Goal: Information Seeking & Learning: Learn about a topic

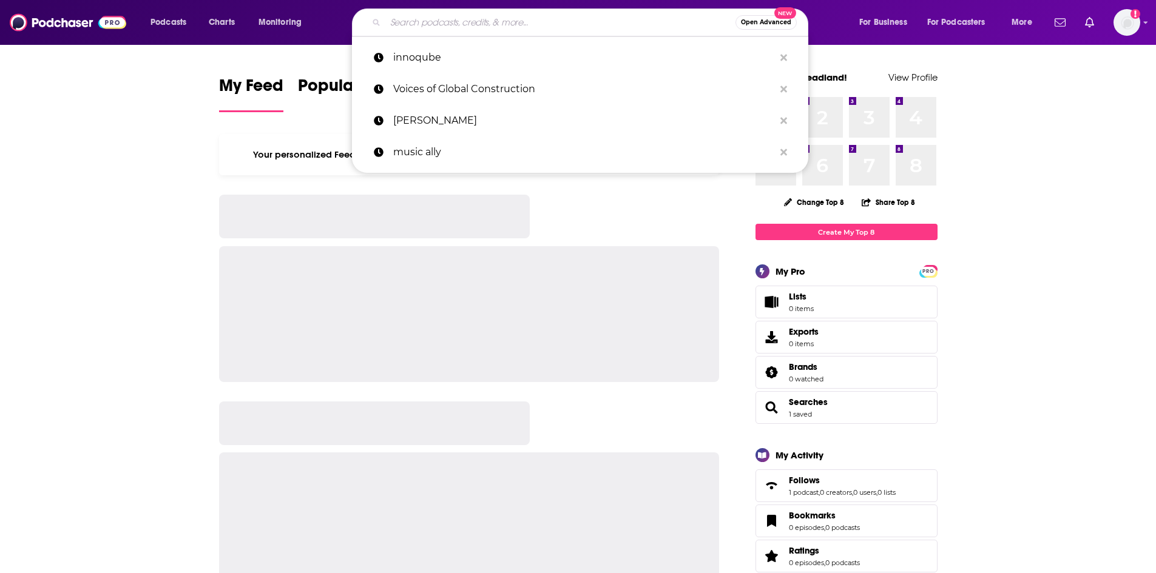
click at [424, 18] on input "Search podcasts, credits, & more..." at bounding box center [560, 22] width 350 height 19
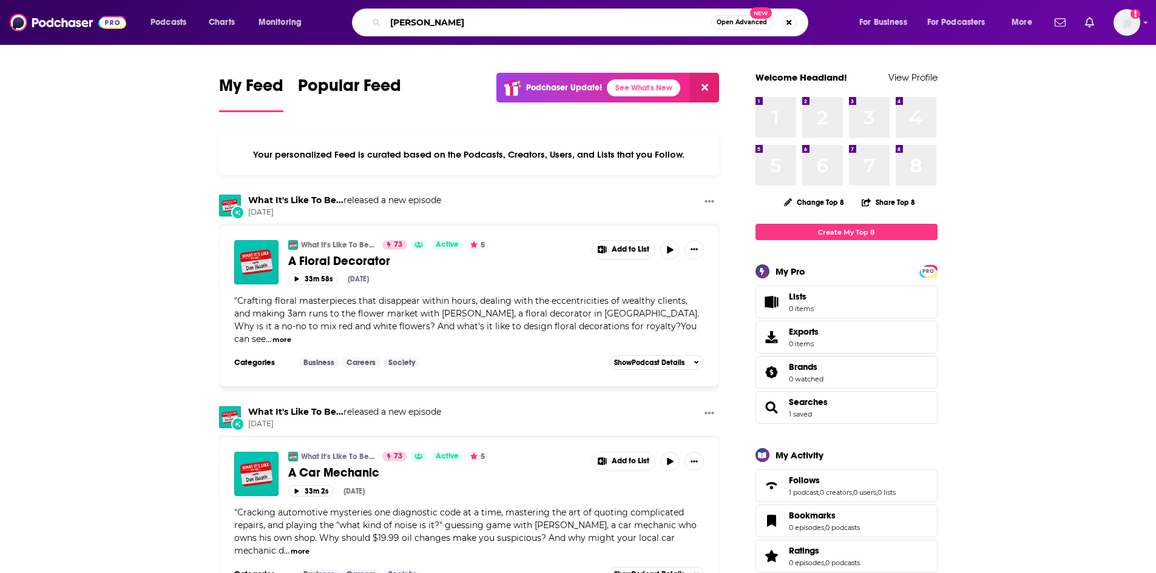
type input "[PERSON_NAME]"
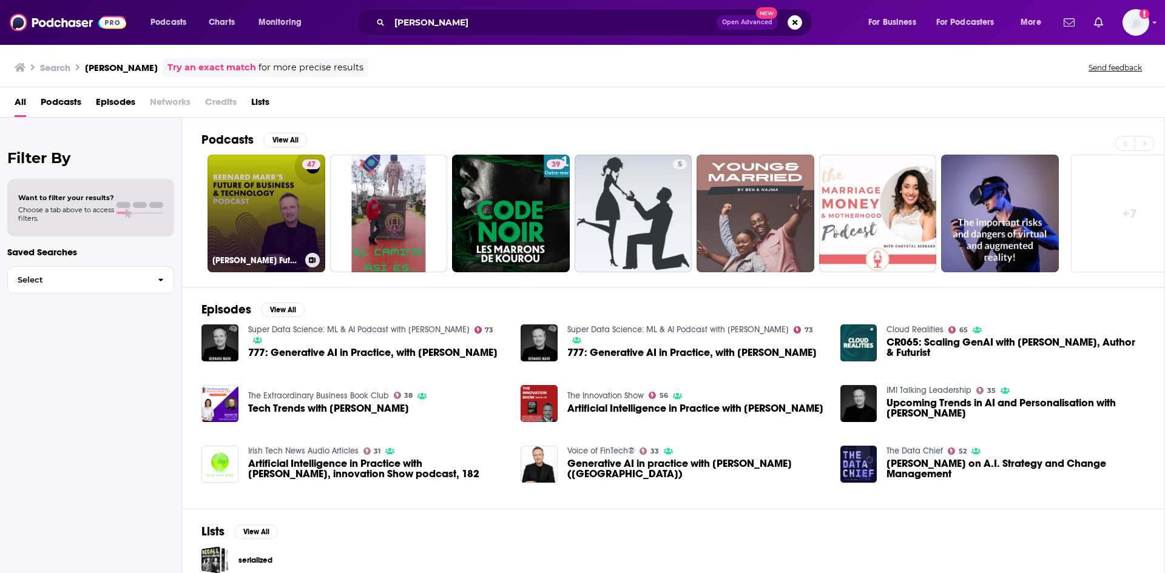
click at [258, 219] on link "47 [PERSON_NAME] Future of Business & Technology Podcast" at bounding box center [267, 214] width 118 height 118
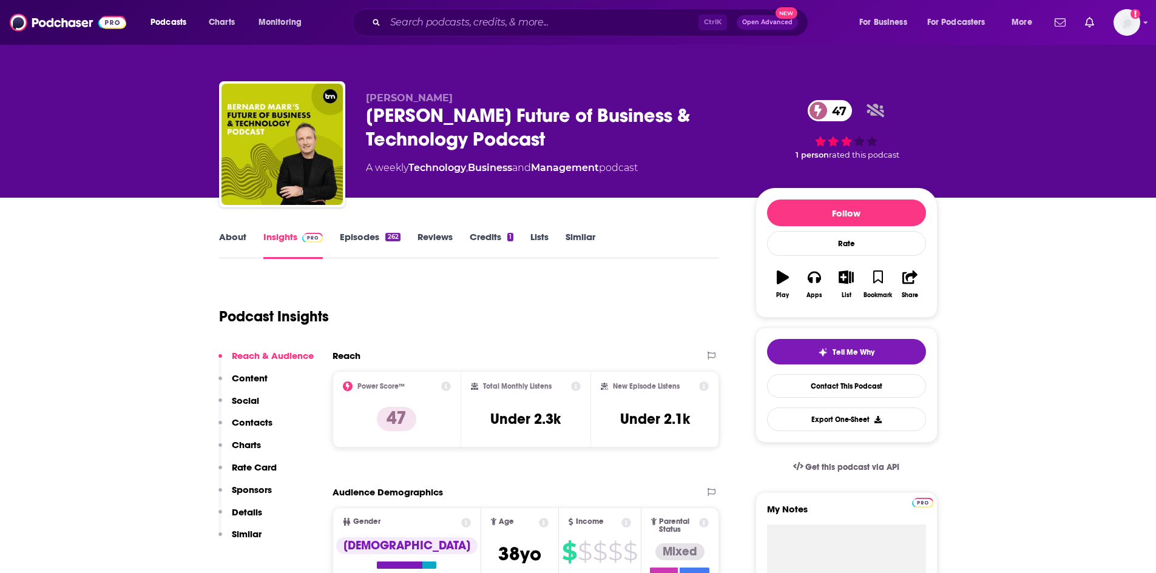
drag, startPoint x: 562, startPoint y: 133, endPoint x: 370, endPoint y: 113, distance: 193.3
click at [370, 113] on div "[PERSON_NAME] Future of Business & Technology Podcast 47" at bounding box center [551, 127] width 370 height 47
copy h2 "[PERSON_NAME] Future of Business & Technology Podcast"
click at [468, 16] on input "Search podcasts, credits, & more..." at bounding box center [541, 22] width 313 height 19
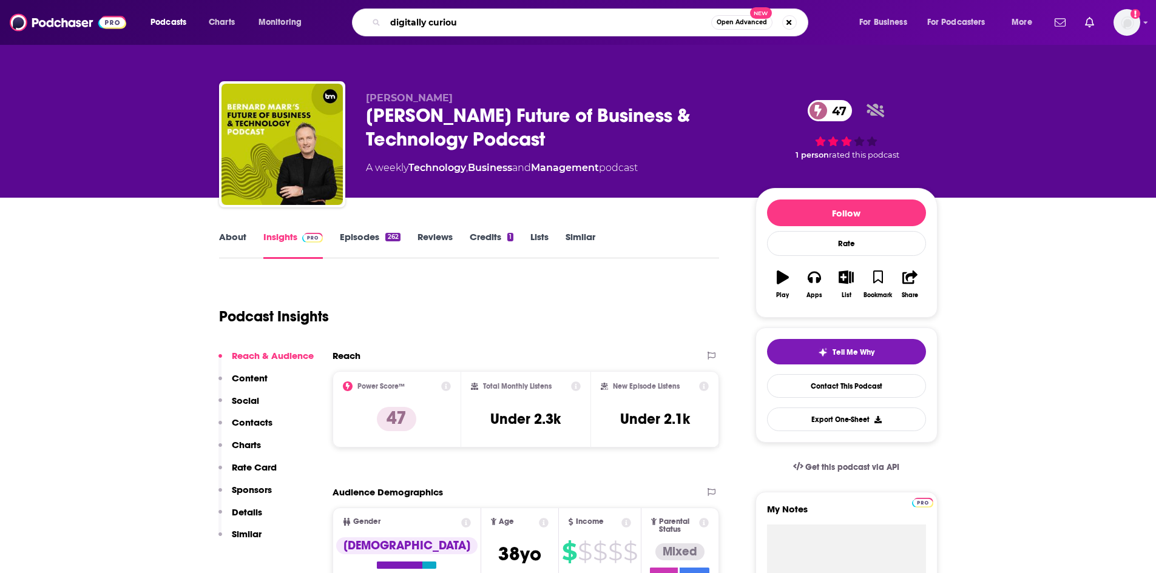
type input "digitally curious"
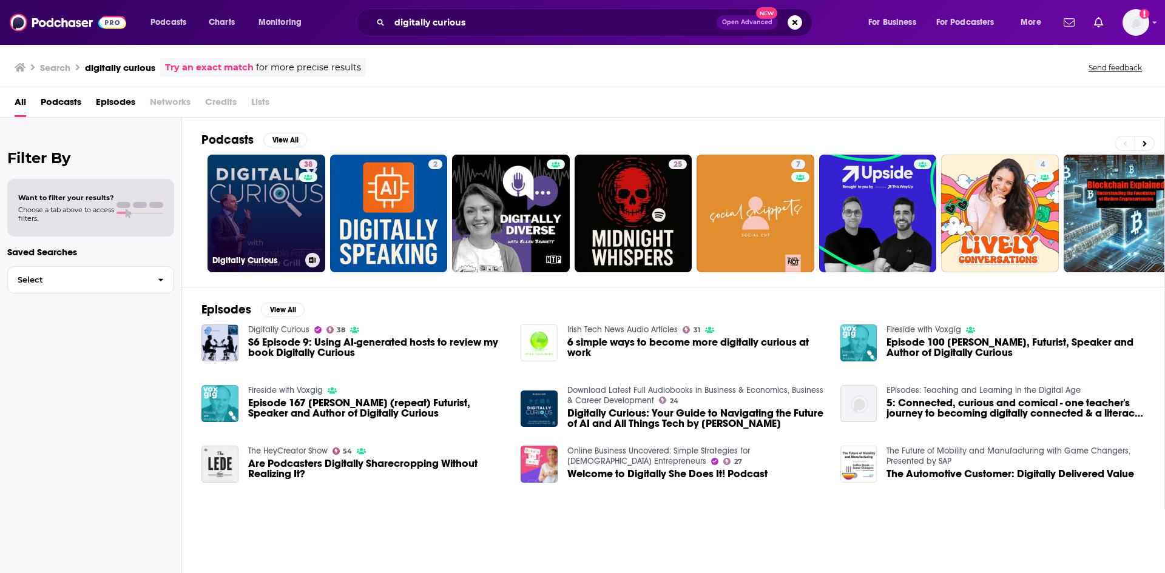
click at [241, 234] on link "38 Digitally Curious" at bounding box center [267, 214] width 118 height 118
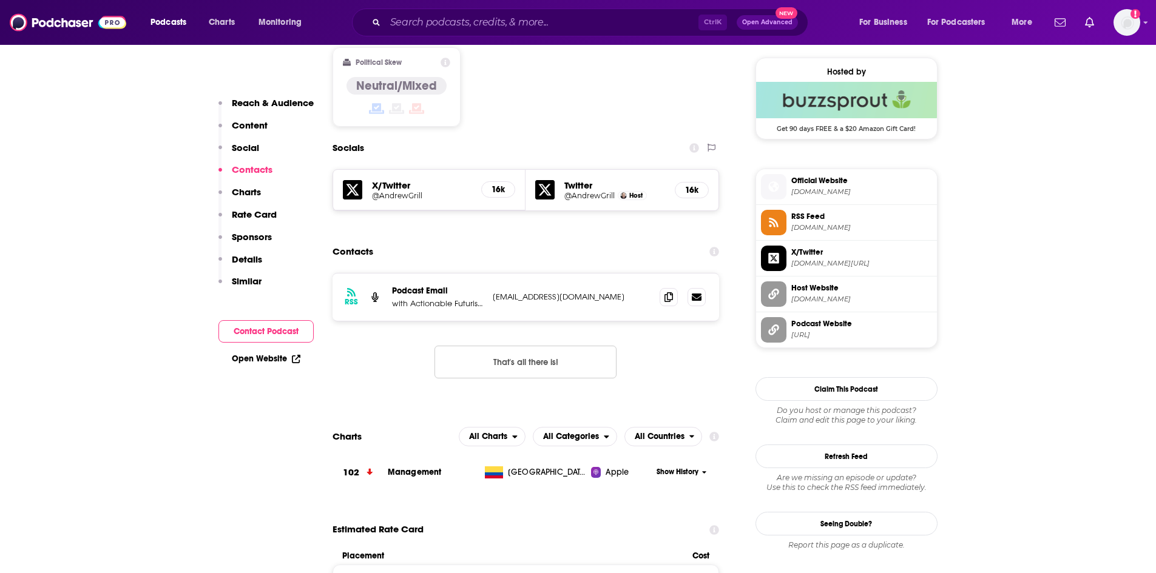
scroll to position [973, 0]
